Goal: Task Accomplishment & Management: Manage account settings

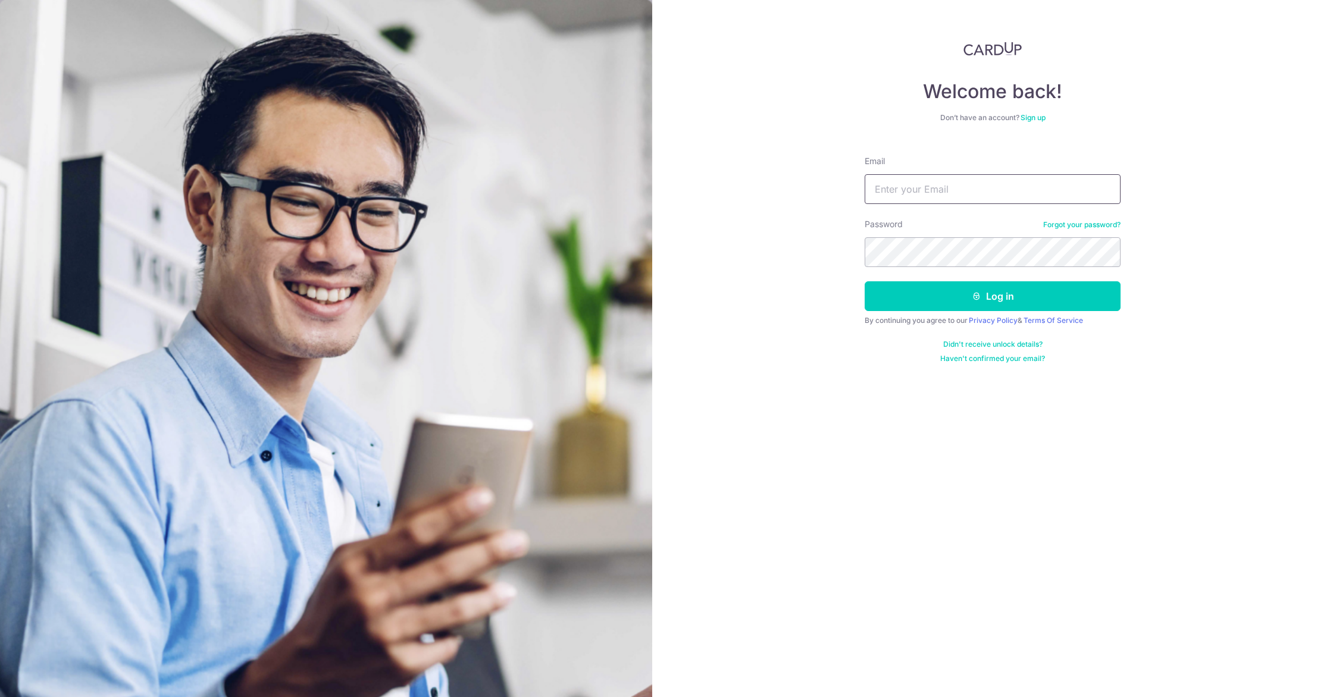
type input "[EMAIL_ADDRESS][DOMAIN_NAME]"
click at [943, 314] on form "Email drwongkeeseng@gmail.com Password Forgot your password? Log in By continui…" at bounding box center [993, 254] width 256 height 217
click at [938, 302] on button "Log in" at bounding box center [993, 296] width 256 height 30
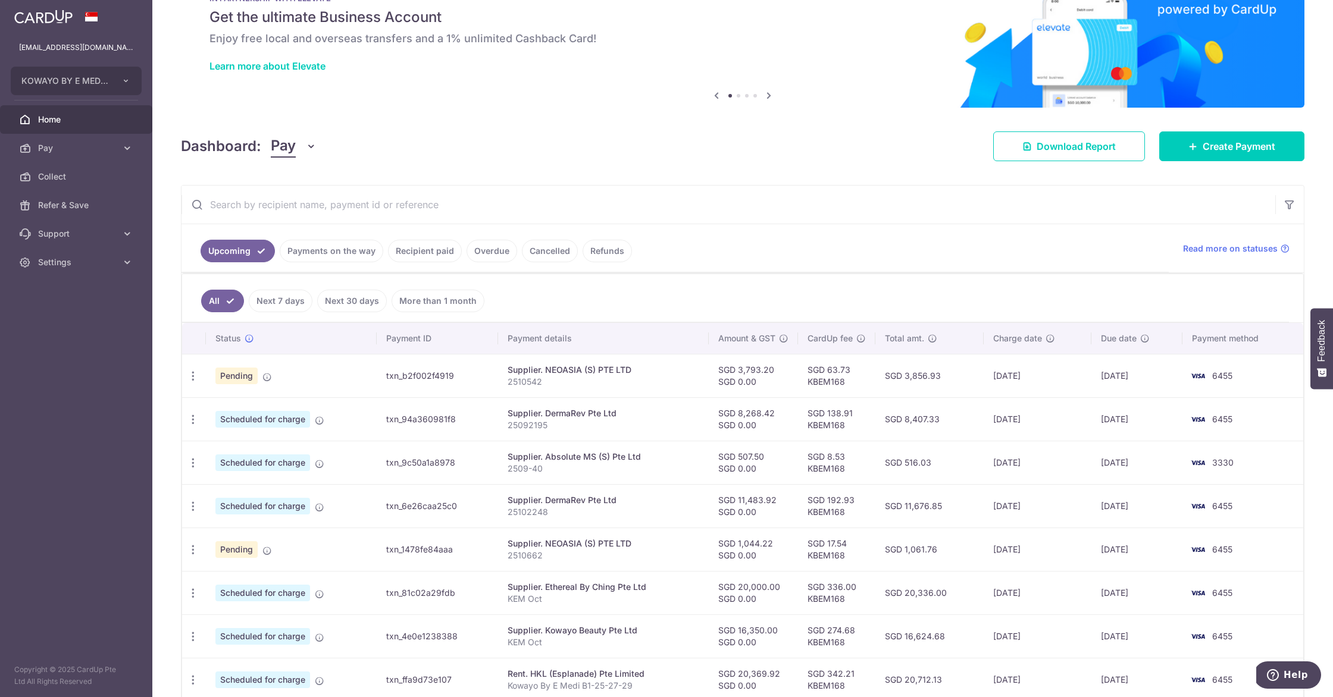
scroll to position [40, 0]
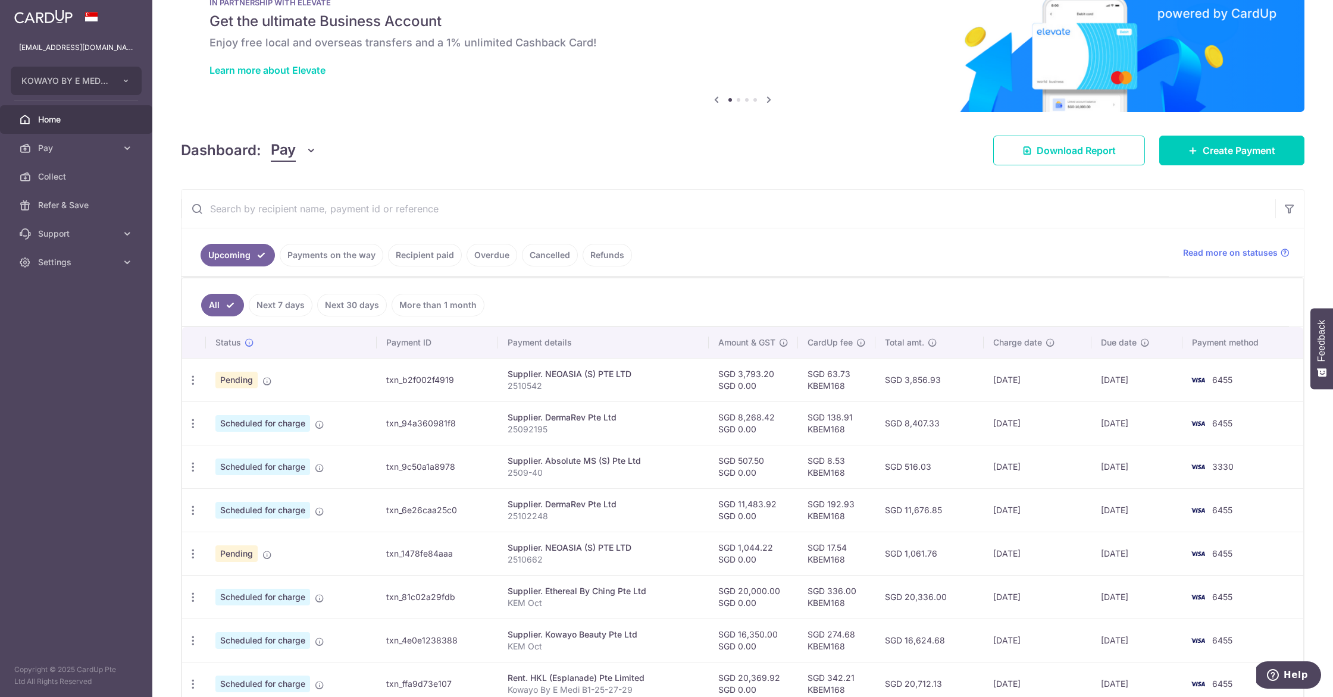
click at [333, 204] on input "text" at bounding box center [728, 209] width 1094 height 38
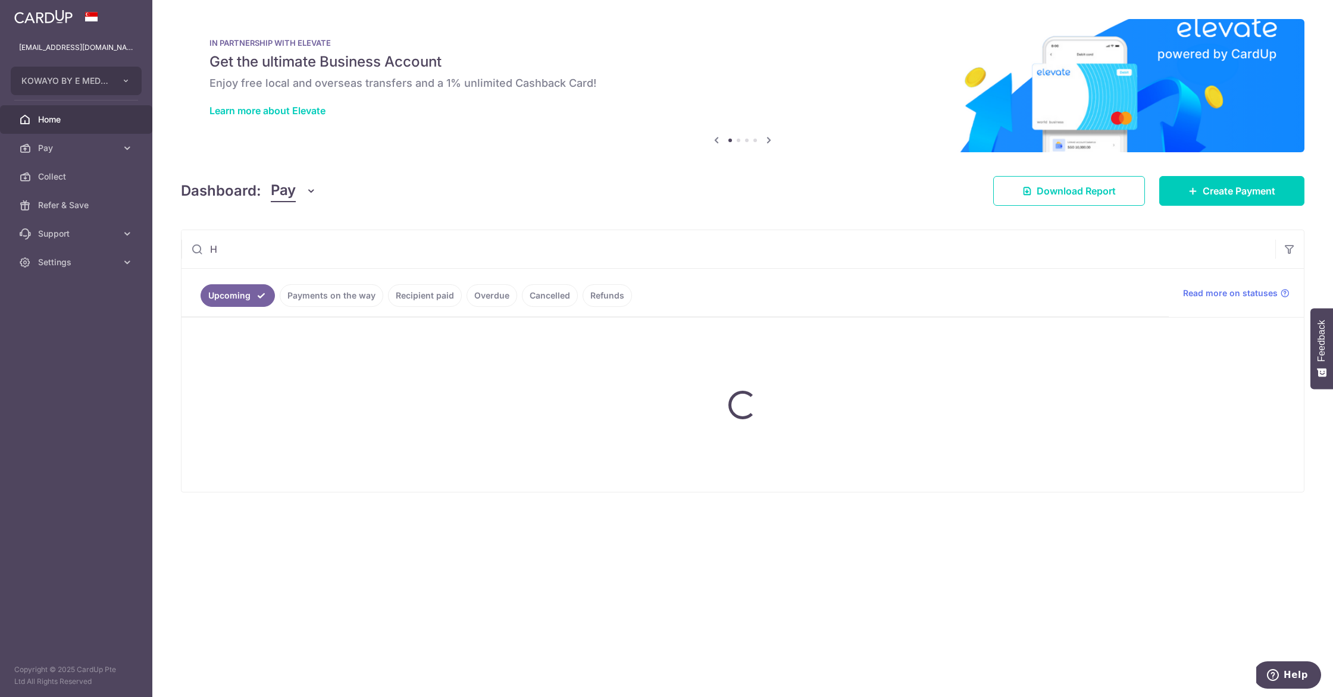
scroll to position [0, 0]
type input "HKL"
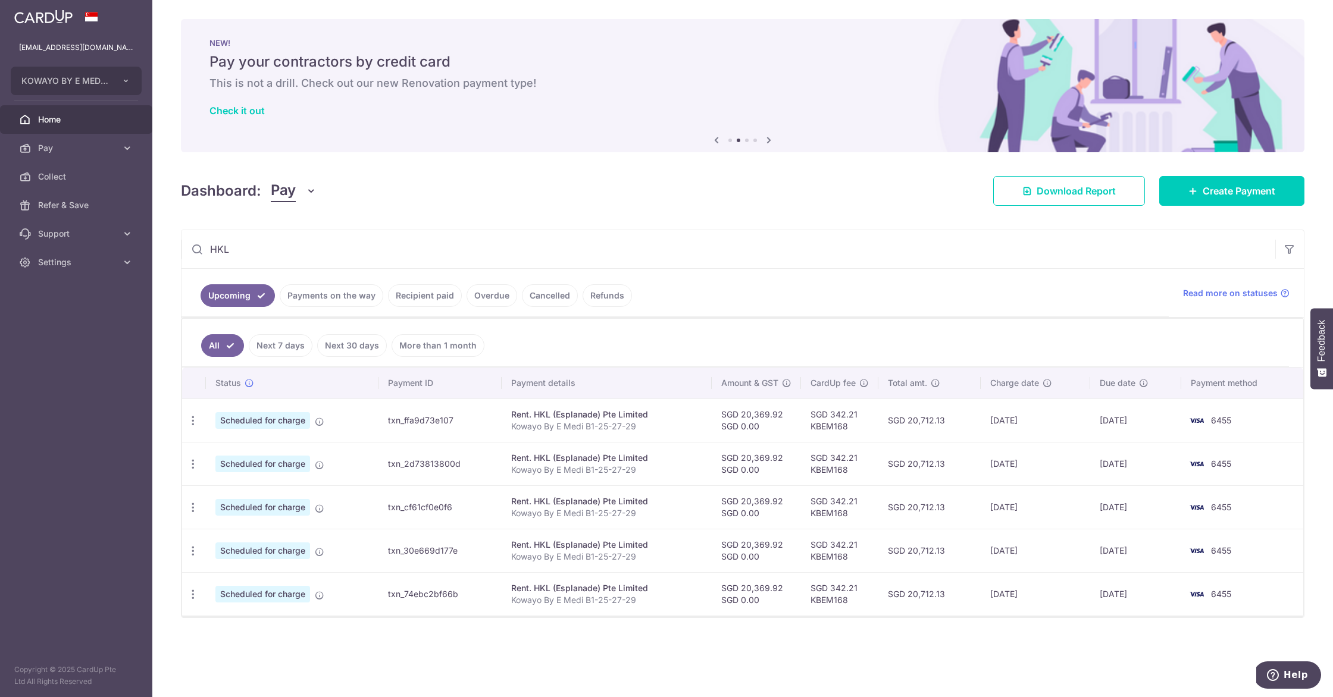
drag, startPoint x: 241, startPoint y: 251, endPoint x: 196, endPoint y: 248, distance: 45.3
click at [196, 248] on div "HKL" at bounding box center [728, 249] width 1094 height 38
